Goal: Register for event/course

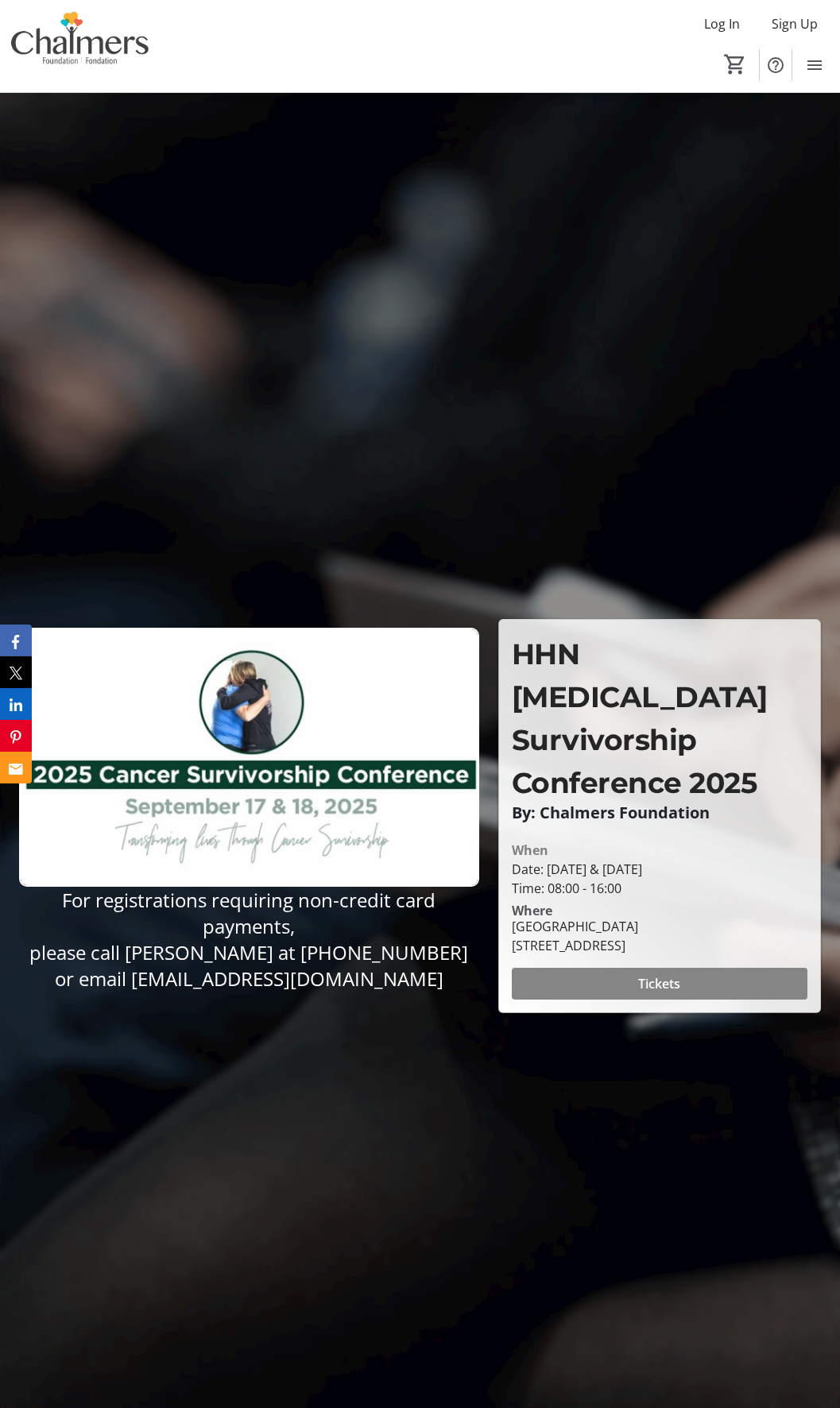
click at [640, 974] on span "Tickets" at bounding box center [659, 983] width 42 height 19
drag, startPoint x: 124, startPoint y: 948, endPoint x: 429, endPoint y: 977, distance: 306.4
click at [429, 977] on p "please call [PERSON_NAME] at [PHONE_NUMBER] or email [EMAIL_ADDRESS][DOMAIN_NAM…" at bounding box center [250, 965] width 460 height 52
copy span "[PERSON_NAME] at [PHONE_NUMBER] or email [EMAIL_ADDRESS][DOMAIN_NAME]"
click at [19, 190] on div at bounding box center [420, 785] width 840 height 1408
